Goal: Task Accomplishment & Management: Use online tool/utility

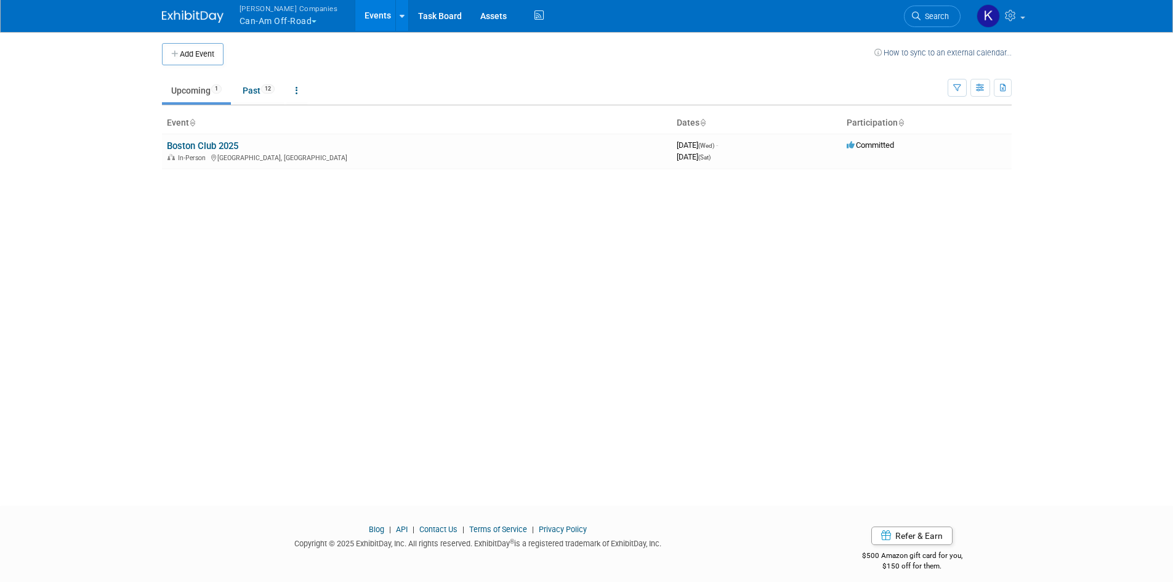
click at [360, 12] on link "Events" at bounding box center [377, 15] width 45 height 31
click at [472, 19] on link "Assets" at bounding box center [493, 15] width 45 height 31
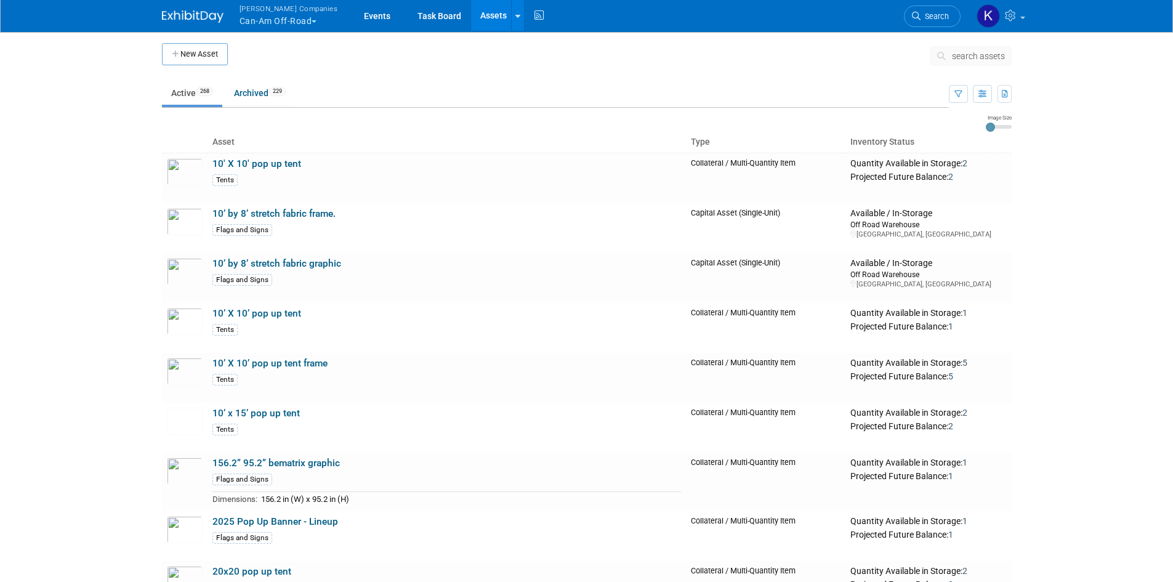
click at [955, 54] on span "search assets" at bounding box center [978, 56] width 53 height 10
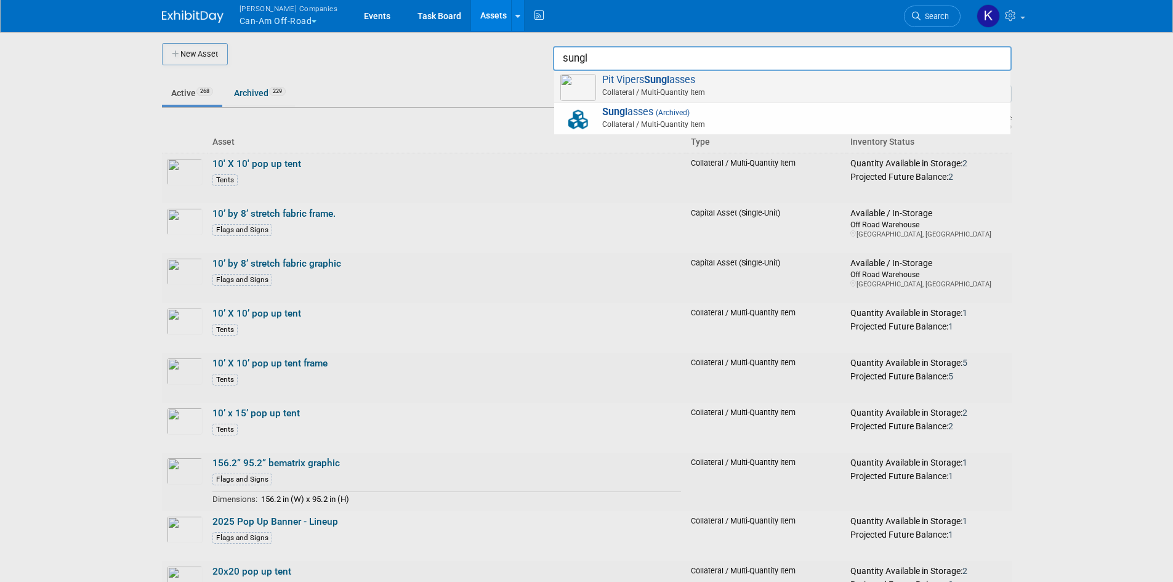
click at [666, 92] on span "Collateral / Multi-Quantity Item" at bounding box center [784, 92] width 440 height 11
type input "Pit Vipers Sunglasses"
